Goal: Transaction & Acquisition: Purchase product/service

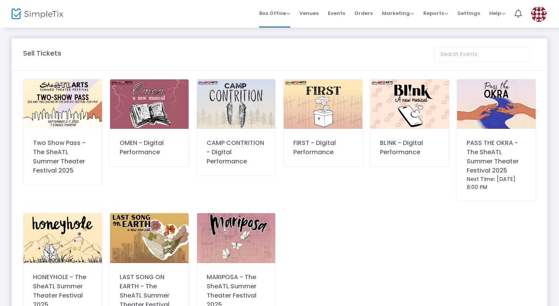
click at [252, 230] on img at bounding box center [236, 237] width 79 height 49
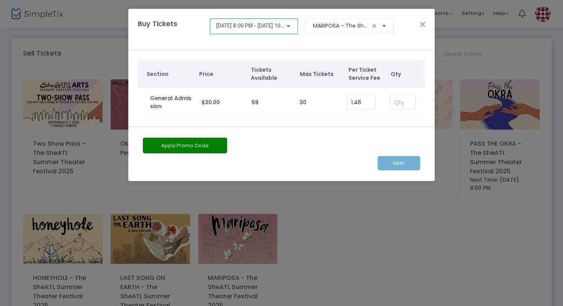
click at [278, 28] on span "[DATE] 8:00 PM - [DATE] 10:00 PM" at bounding box center [256, 26] width 81 height 6
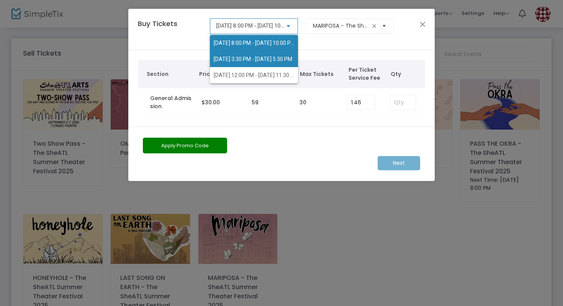
click at [286, 62] on span "[DATE] 3:30 PM - [DATE] 5:30 PM" at bounding box center [253, 59] width 79 height 6
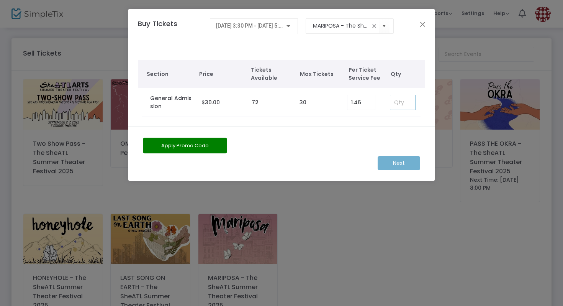
click at [403, 104] on input at bounding box center [403, 102] width 25 height 15
type input "1"
click at [397, 161] on m-button "Next" at bounding box center [399, 163] width 43 height 14
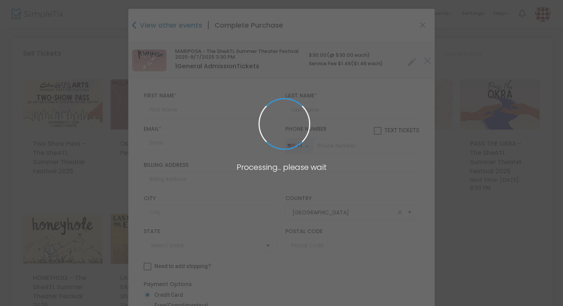
type input "[US_STATE]"
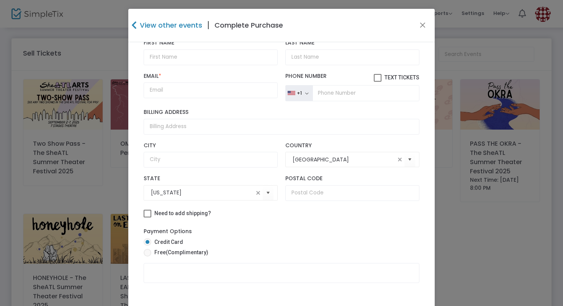
scroll to position [53, 0]
click at [176, 255] on span "(Complimentary)" at bounding box center [187, 252] width 43 height 6
click at [148, 256] on input "Free (Complimentary)" at bounding box center [147, 256] width 0 height 0
radio input "true"
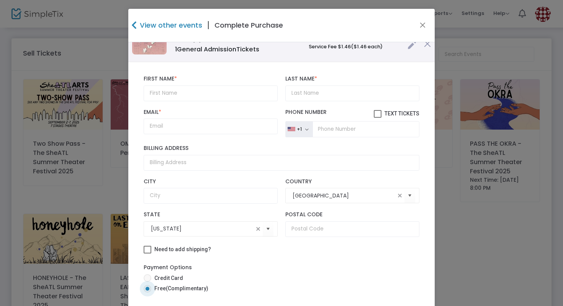
scroll to position [17, 0]
click at [187, 95] on input "text" at bounding box center [211, 93] width 134 height 16
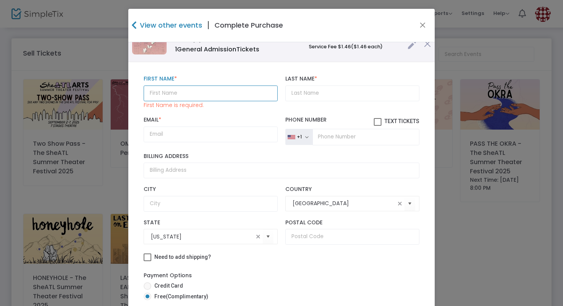
paste input "Tyshawn"
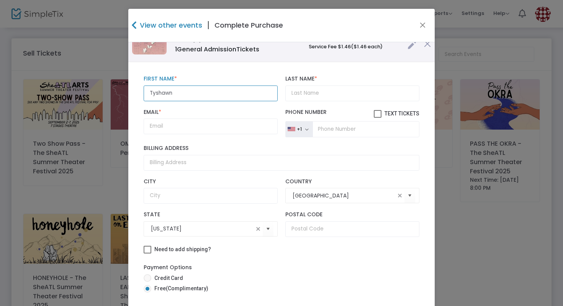
type input "Tyshawn"
click at [317, 91] on input "Last Name *" at bounding box center [353, 93] width 134 height 16
paste input "[PERSON_NAME]"
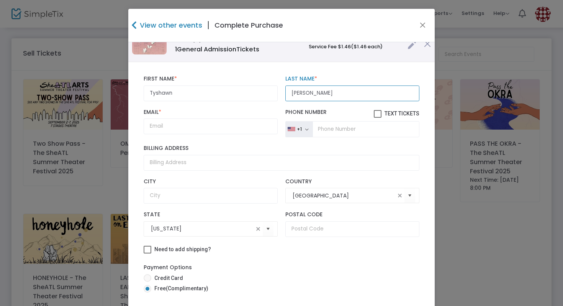
type input "[PERSON_NAME]"
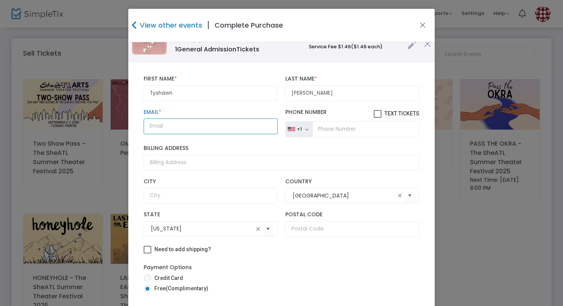
click at [164, 131] on input "Email *" at bounding box center [211, 126] width 134 height 16
paste input "[EMAIL_ADDRESS][DOMAIN_NAME]"
type input "[EMAIL_ADDRESS][DOMAIN_NAME]"
click at [231, 141] on div "Billing Address" at bounding box center [282, 157] width 284 height 33
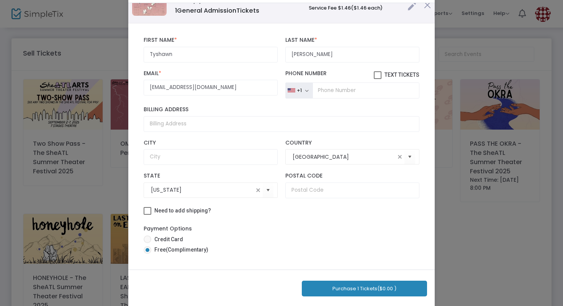
scroll to position [49, 0]
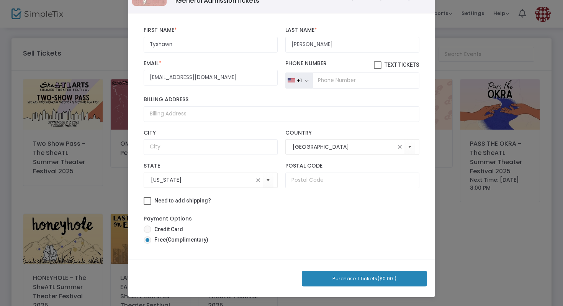
click at [355, 276] on button "Purchase 1 Tickets ($0.00 )" at bounding box center [364, 279] width 125 height 16
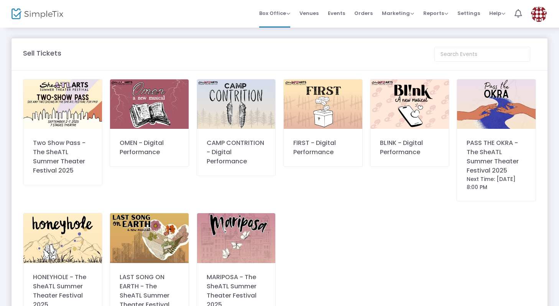
click at [84, 239] on img at bounding box center [62, 237] width 79 height 49
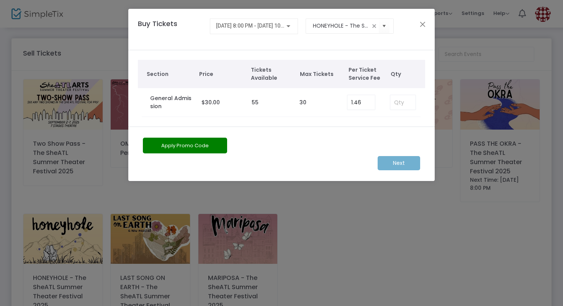
click at [262, 33] on div "[DATE] 8:00 PM - [DATE] 10:00 PM" at bounding box center [254, 26] width 89 height 16
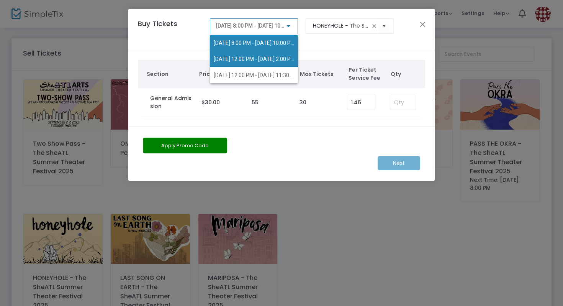
click at [287, 61] on span "[DATE] 12:00 PM - [DATE] 2:00 PM" at bounding box center [255, 59] width 82 height 6
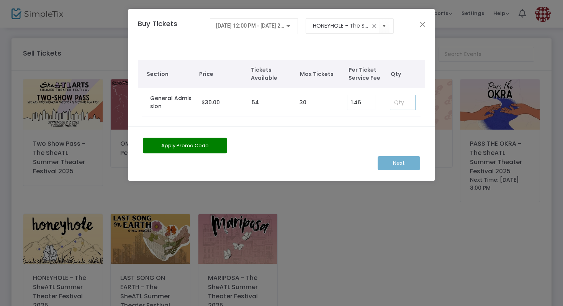
click at [399, 104] on input at bounding box center [403, 102] width 25 height 15
type input "1"
click at [402, 164] on m-button "Next" at bounding box center [399, 163] width 43 height 14
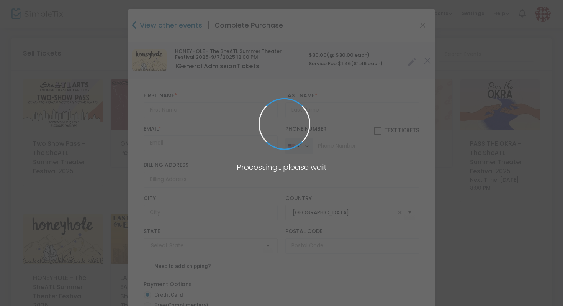
type input "[US_STATE]"
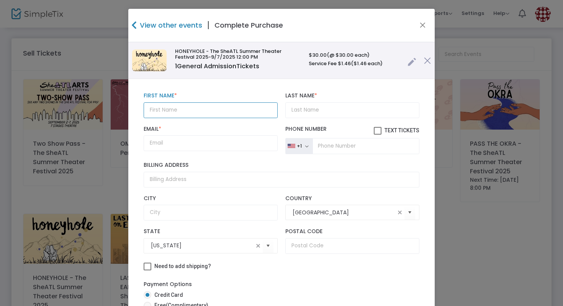
click at [213, 109] on input "text" at bounding box center [211, 110] width 134 height 16
type input "T"
type input "K"
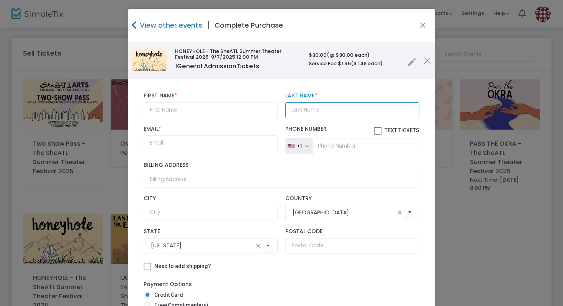
click at [308, 110] on input "Last Name *" at bounding box center [353, 110] width 134 height 16
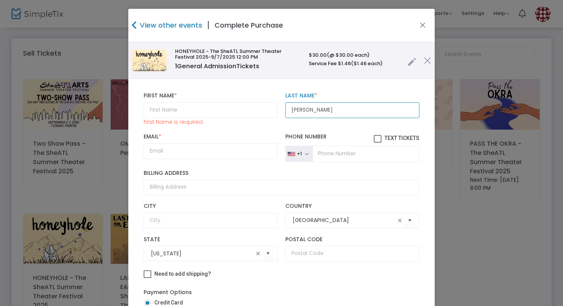
type input "[PERSON_NAME]"
click at [181, 154] on input "Email *" at bounding box center [211, 151] width 134 height 16
paste input "[EMAIL_ADDRESS][DOMAIN_NAME]"
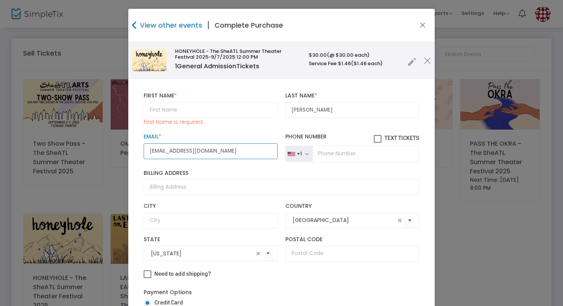
type input "[EMAIL_ADDRESS][DOMAIN_NAME]"
click at [202, 102] on div "First Name * First Name is required." at bounding box center [211, 108] width 142 height 33
click at [202, 107] on input "text" at bounding box center [211, 110] width 134 height 16
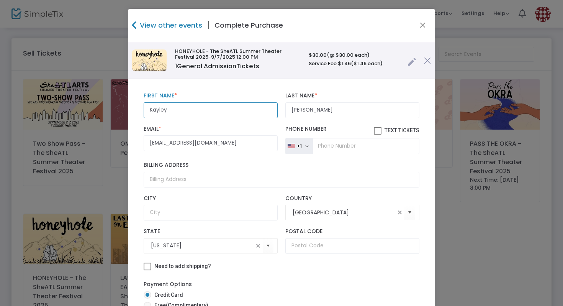
click at [155, 112] on input "Kayley" at bounding box center [211, 110] width 134 height 16
click at [158, 112] on input "Kayley" at bounding box center [211, 110] width 134 height 16
type input "Kaley"
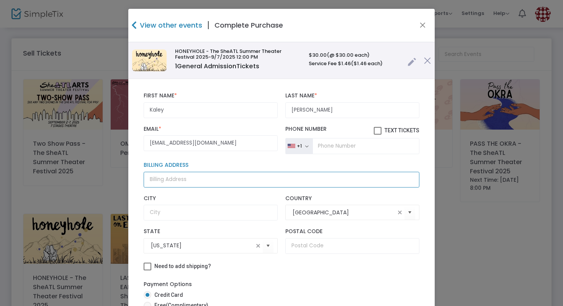
click at [211, 174] on input "Billing Address" at bounding box center [282, 180] width 276 height 16
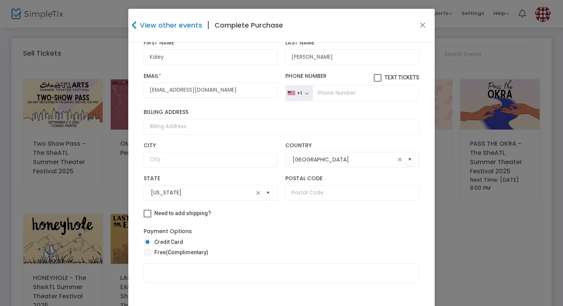
click at [163, 225] on div "Payment Options Credit Card Free (Complimentary)" at bounding box center [282, 242] width 276 height 39
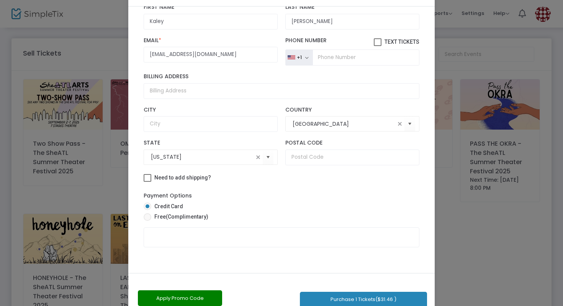
scroll to position [47, 0]
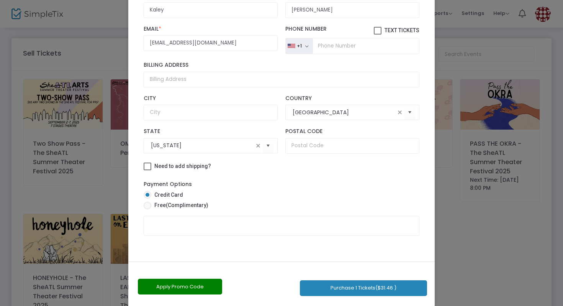
click at [175, 205] on span "(Complimentary)" at bounding box center [187, 205] width 43 height 6
click at [148, 209] on input "Free (Complimentary)" at bounding box center [147, 209] width 0 height 0
radio input "true"
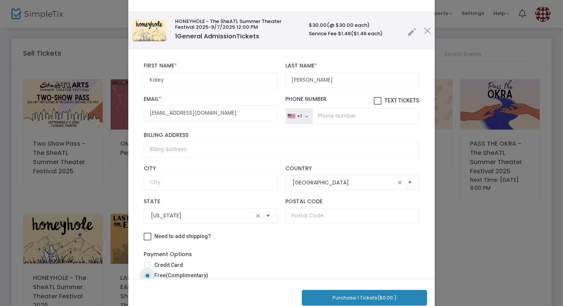
scroll to position [8, 0]
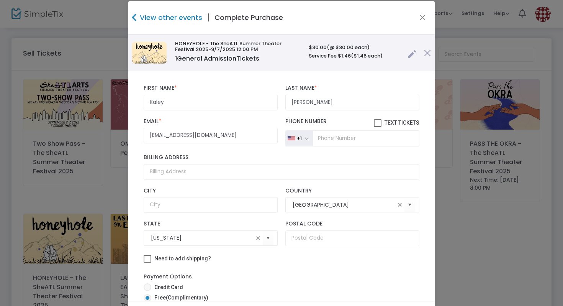
click at [408, 53] on link at bounding box center [412, 52] width 9 height 13
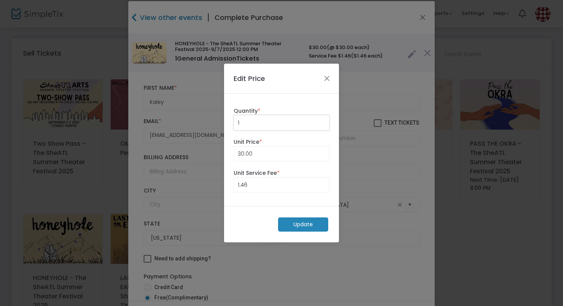
click at [271, 126] on input "1" at bounding box center [281, 122] width 95 height 15
type input "2"
click at [297, 226] on m-button "Update" at bounding box center [303, 224] width 50 height 14
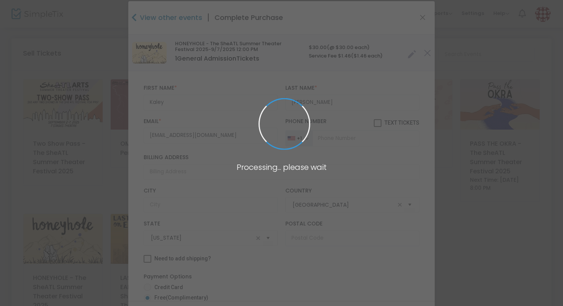
radio input "true"
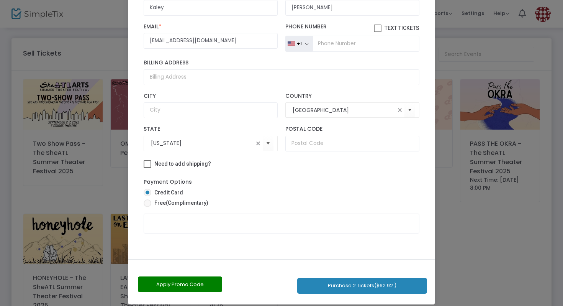
scroll to position [56, 0]
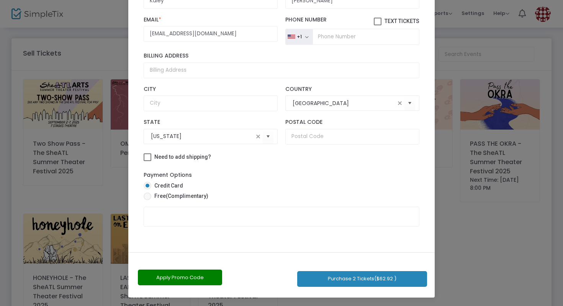
click at [184, 202] on mat-radio-button "Free (Complimentary)" at bounding box center [282, 197] width 276 height 11
click at [184, 194] on span "(Complimentary)" at bounding box center [187, 196] width 43 height 6
click at [148, 200] on input "Free (Complimentary)" at bounding box center [147, 200] width 0 height 0
radio input "true"
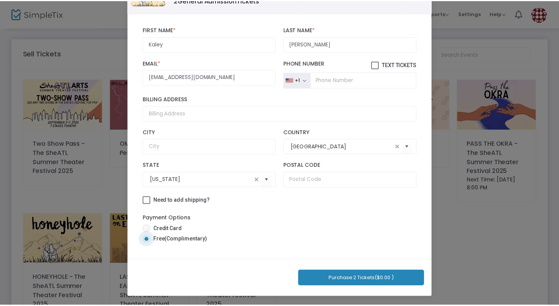
scroll to position [49, 0]
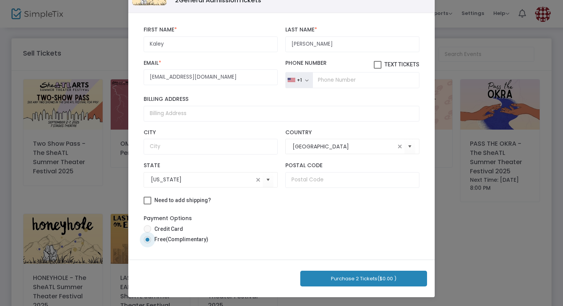
click at [353, 276] on button "Purchase 2 Tickets ($0.00 )" at bounding box center [364, 279] width 127 height 16
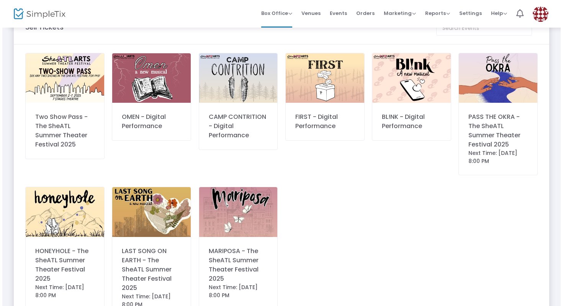
scroll to position [0, 0]
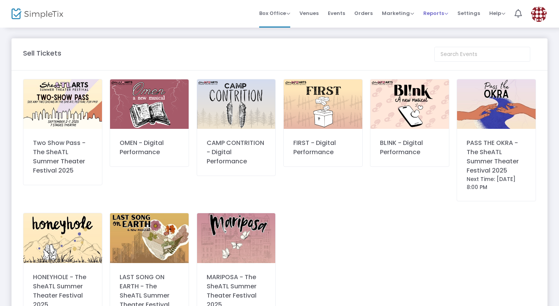
click at [440, 11] on span "Reports" at bounding box center [435, 13] width 25 height 7
click at [445, 43] on li "Sales Reports" at bounding box center [448, 40] width 50 height 15
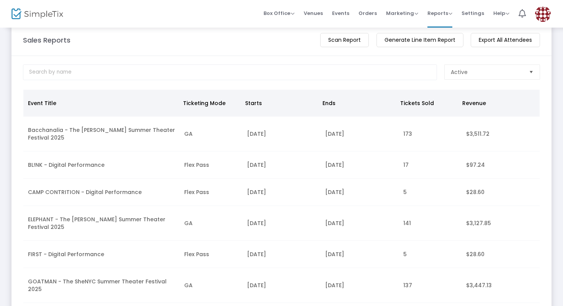
scroll to position [15, 0]
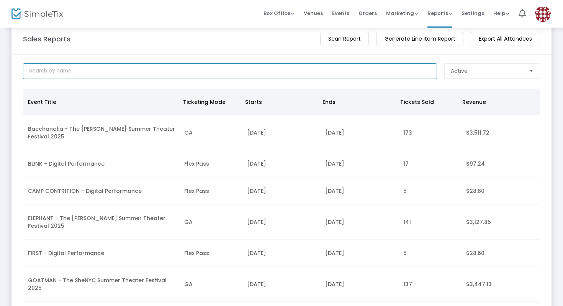
click at [350, 66] on input at bounding box center [230, 71] width 414 height 16
type input "sheatl"
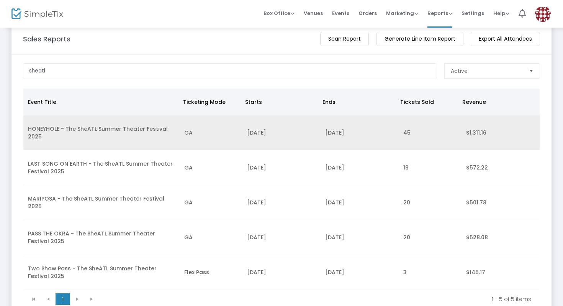
click at [153, 133] on td "HONEYHOLE - The SheATL Summer Theater Festival 2025" at bounding box center [101, 132] width 156 height 35
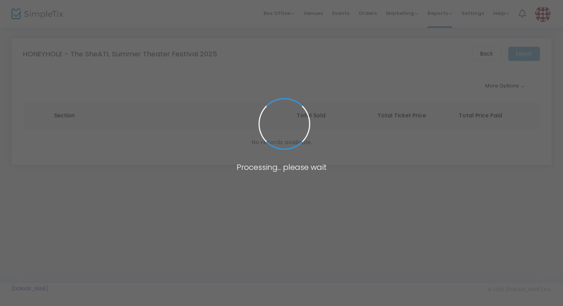
scroll to position [0, 0]
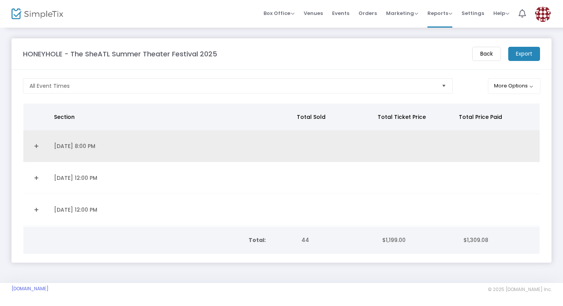
click at [166, 138] on td "[DATE] 8:00 PM" at bounding box center [171, 146] width 245 height 32
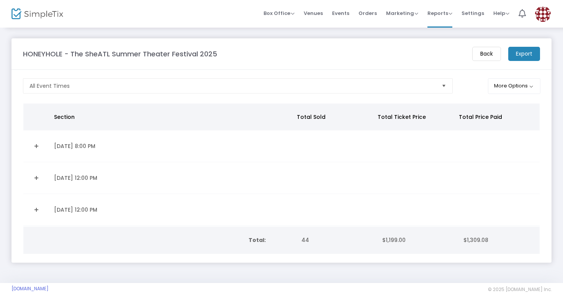
click at [74, 142] on td "[DATE] 8:00 PM" at bounding box center [171, 146] width 245 height 32
click at [34, 145] on link "Expand Details" at bounding box center [36, 146] width 17 height 12
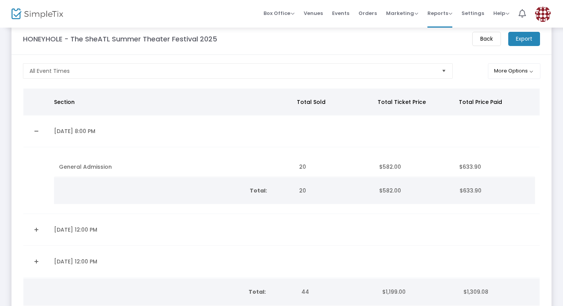
scroll to position [16, 0]
drag, startPoint x: 399, startPoint y: 191, endPoint x: 368, endPoint y: 191, distance: 31.0
click at [368, 191] on tr "Total: 20 $582.00 $633.90" at bounding box center [294, 189] width 481 height 27
copy tr "$582.00"
